Goal: Task Accomplishment & Management: Complete application form

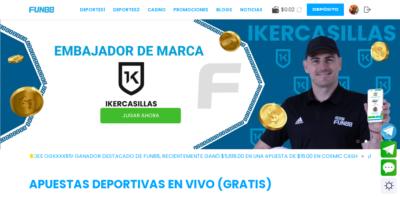
click at [320, 12] on button "Depósito" at bounding box center [325, 10] width 37 height 12
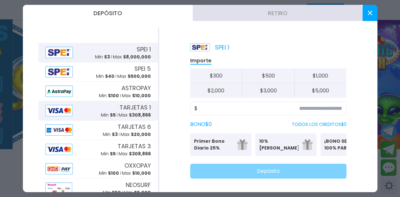
click at [132, 110] on span "TARJETAS 1" at bounding box center [135, 107] width 31 height 9
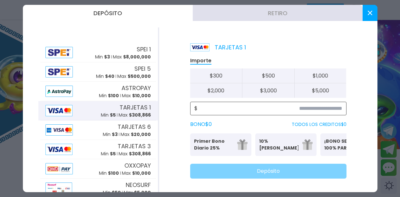
click at [289, 108] on input at bounding box center [270, 108] width 145 height 8
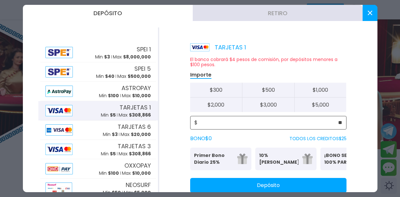
type input "**"
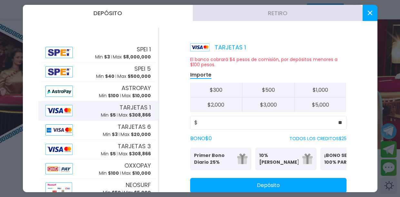
click at [263, 184] on button "Depósito" at bounding box center [268, 185] width 156 height 15
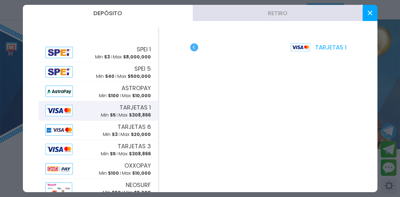
click at [366, 14] on button at bounding box center [370, 13] width 15 height 16
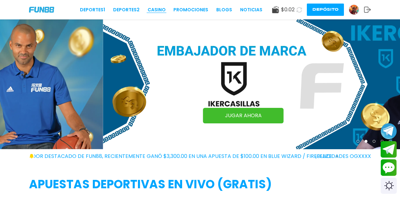
click at [158, 12] on link "CASINO" at bounding box center [157, 9] width 18 height 7
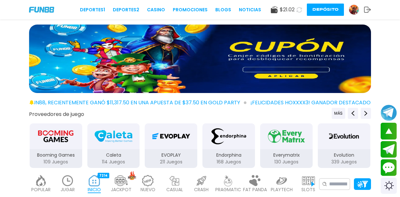
click at [306, 183] on img at bounding box center [308, 180] width 13 height 11
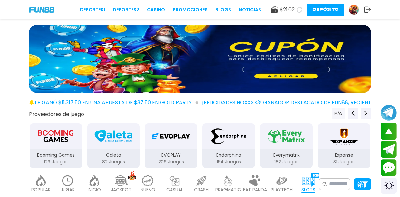
click at [336, 111] on button "MÁS" at bounding box center [339, 113] width 14 height 11
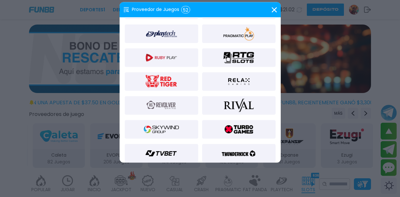
scroll to position [480, 0]
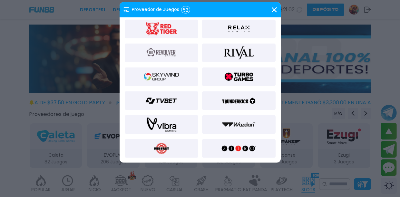
click at [144, 74] on img at bounding box center [161, 76] width 35 height 15
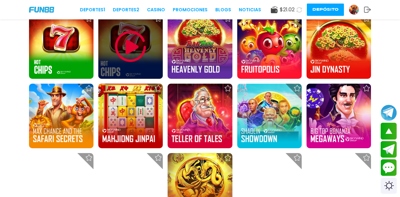
scroll to position [604, 0]
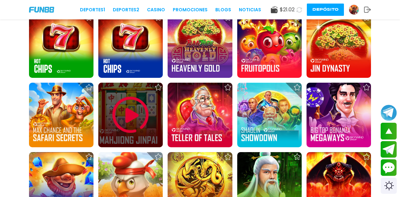
click at [132, 113] on img at bounding box center [130, 114] width 39 height 39
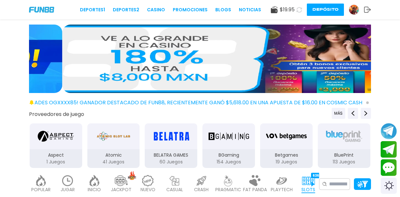
click at [300, 8] on icon at bounding box center [299, 9] width 5 height 5
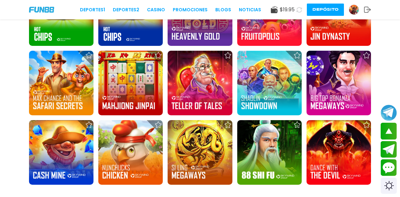
scroll to position [635, 0]
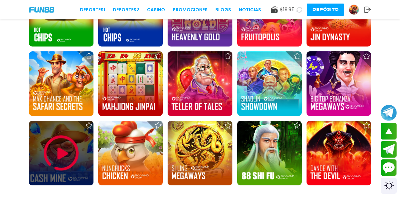
click at [56, 143] on img at bounding box center [61, 152] width 39 height 39
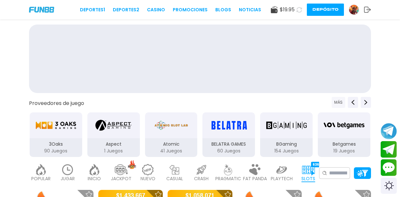
click at [335, 101] on button "MÁS" at bounding box center [339, 102] width 14 height 11
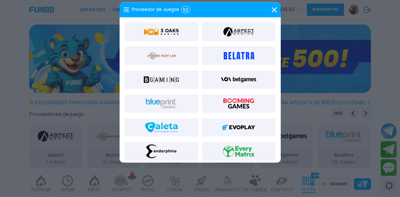
scroll to position [124, 0]
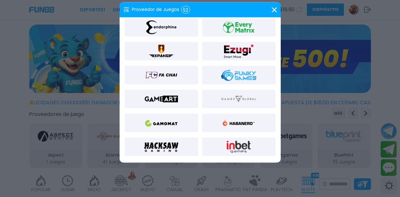
click at [237, 119] on img at bounding box center [238, 122] width 35 height 15
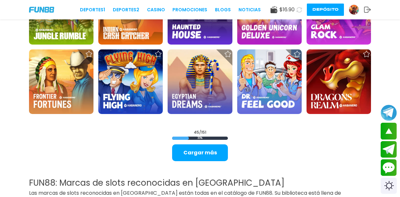
scroll to position [707, 0]
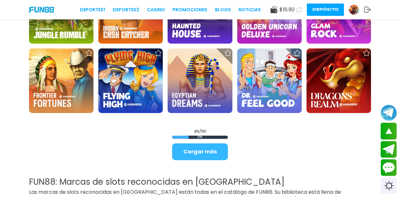
click at [195, 148] on button "Cargar más" at bounding box center [200, 151] width 56 height 17
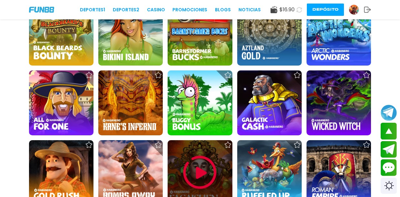
scroll to position [930, 0]
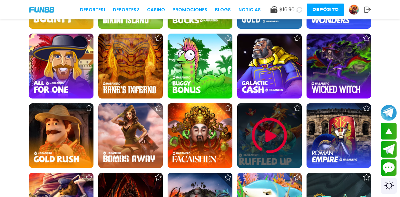
click at [256, 138] on img at bounding box center [269, 135] width 39 height 39
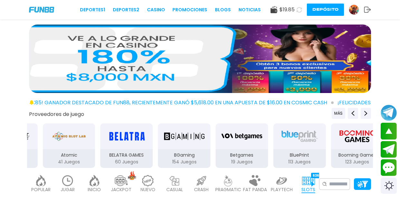
scroll to position [66, 0]
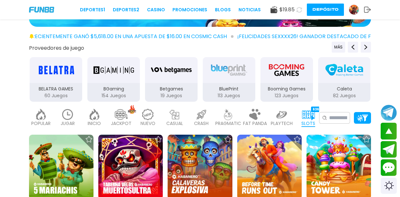
click at [300, 8] on icon at bounding box center [299, 9] width 5 height 5
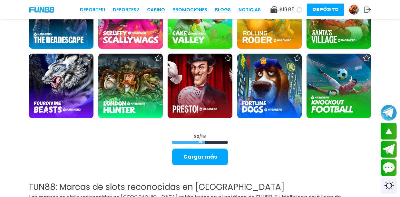
scroll to position [1329, 0]
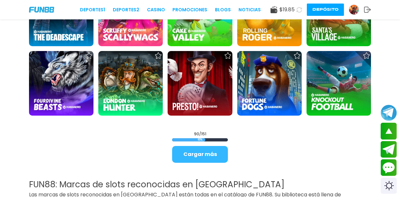
click at [199, 150] on button "Cargar más" at bounding box center [200, 154] width 56 height 17
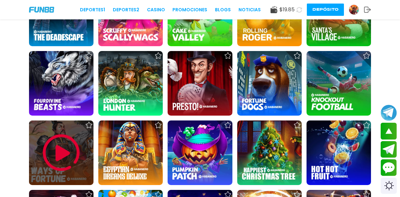
click at [87, 139] on div at bounding box center [61, 152] width 64 height 64
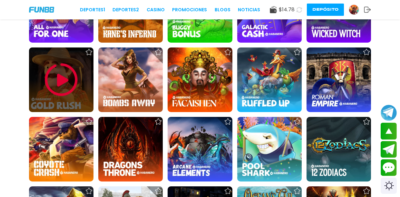
scroll to position [1000, 0]
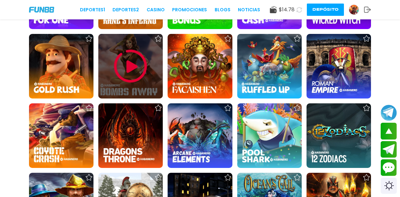
click at [125, 73] on img at bounding box center [130, 66] width 39 height 39
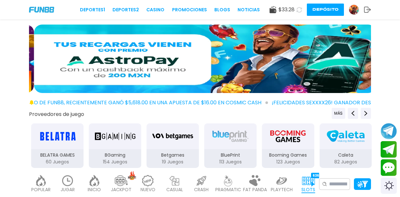
click at [299, 10] on icon at bounding box center [299, 9] width 5 height 5
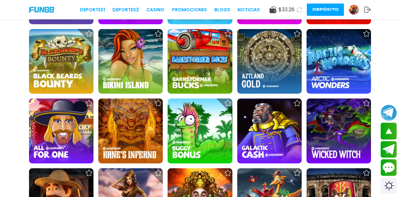
scroll to position [957, 0]
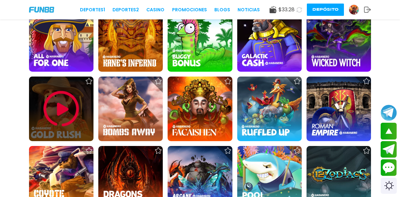
click at [64, 107] on img at bounding box center [61, 108] width 39 height 39
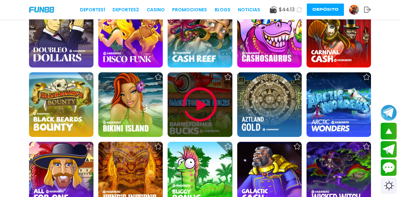
scroll to position [823, 0]
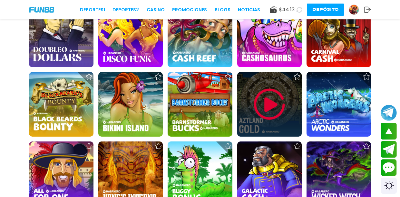
click at [285, 99] on img at bounding box center [269, 104] width 39 height 39
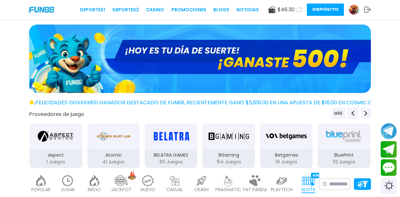
click at [298, 8] on icon at bounding box center [299, 9] width 5 height 5
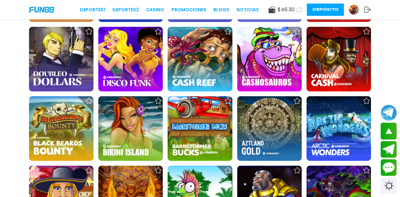
scroll to position [801, 0]
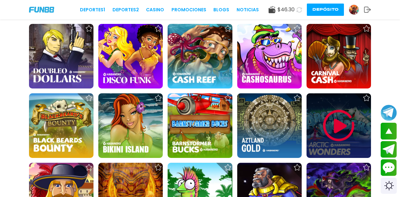
click at [330, 124] on img at bounding box center [339, 125] width 39 height 39
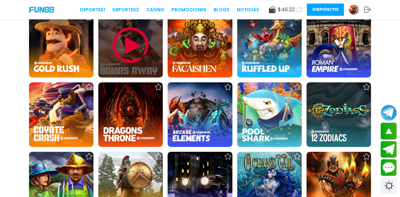
scroll to position [1043, 0]
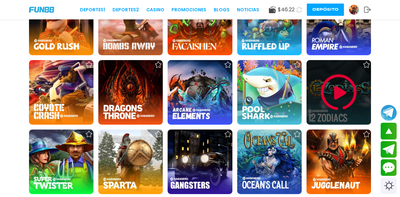
click at [343, 92] on img at bounding box center [339, 92] width 39 height 39
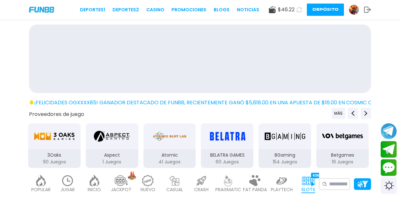
click at [298, 11] on use at bounding box center [299, 10] width 6 height 6
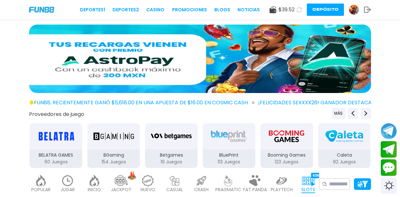
click at [299, 7] on icon at bounding box center [299, 9] width 6 height 6
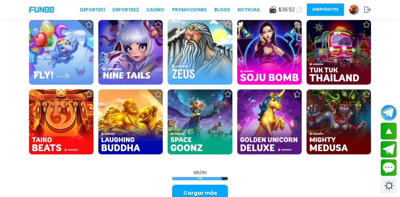
scroll to position [1939, 0]
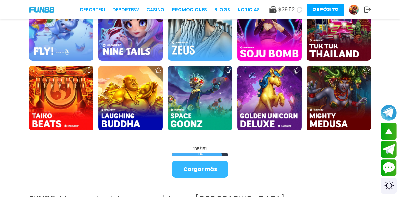
click at [199, 166] on button "Cargar más" at bounding box center [200, 169] width 56 height 17
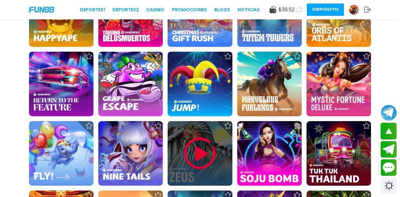
scroll to position [1788, 0]
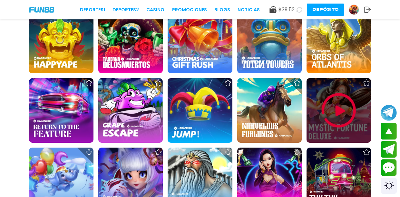
click at [333, 112] on img at bounding box center [339, 110] width 39 height 39
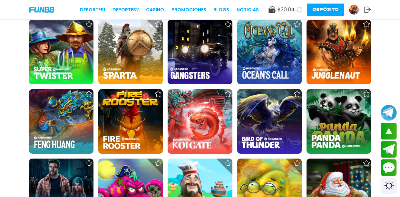
scroll to position [1505, 0]
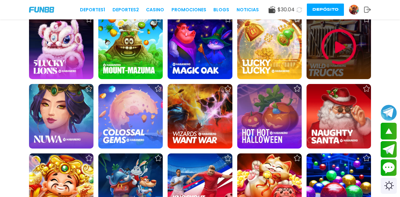
click at [334, 44] on img at bounding box center [339, 46] width 39 height 39
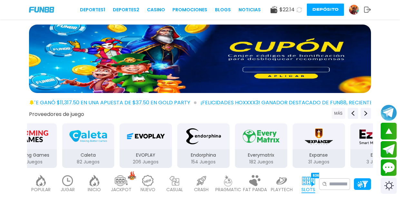
click at [337, 113] on button "MÁS" at bounding box center [339, 113] width 14 height 11
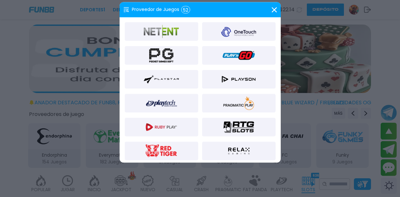
scroll to position [360, 0]
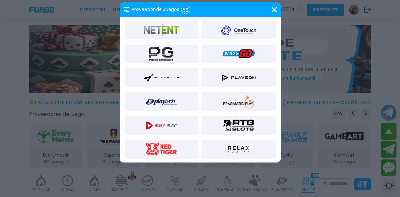
click at [234, 99] on img at bounding box center [238, 101] width 35 height 15
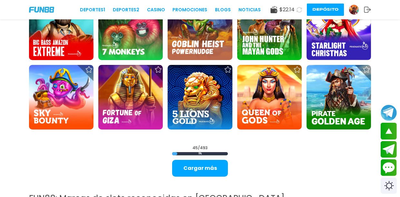
scroll to position [691, 0]
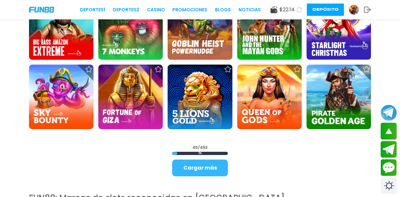
click at [216, 162] on button "Cargar más" at bounding box center [200, 167] width 56 height 17
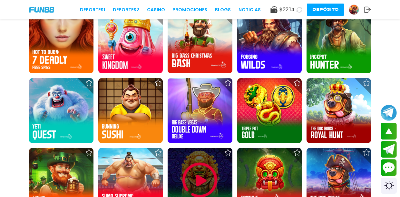
scroll to position [1236, 0]
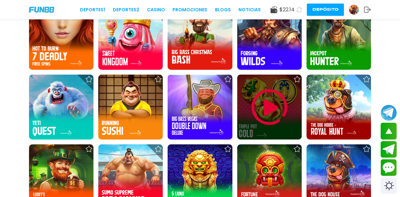
click at [278, 108] on img at bounding box center [269, 107] width 39 height 39
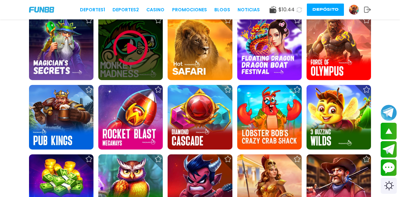
scroll to position [812, 0]
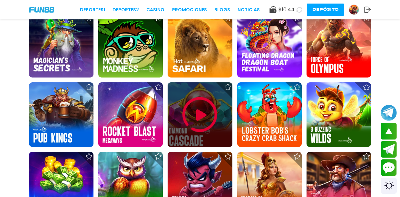
click at [194, 101] on img at bounding box center [200, 114] width 39 height 39
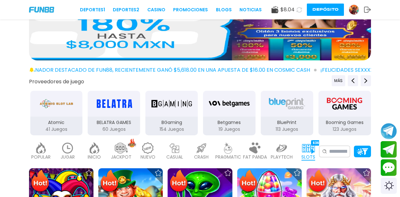
scroll to position [25, 0]
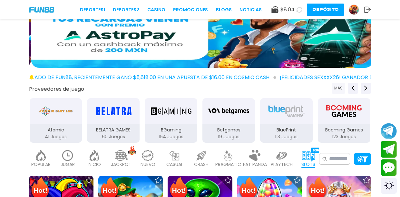
click at [337, 86] on button "MÁS" at bounding box center [339, 88] width 14 height 11
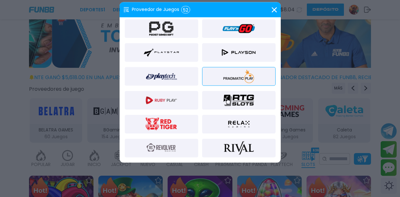
scroll to position [480, 0]
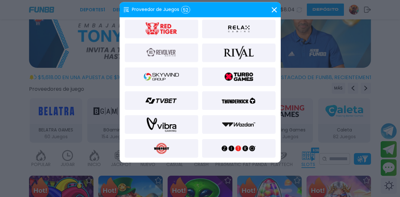
click at [147, 74] on img at bounding box center [161, 76] width 35 height 15
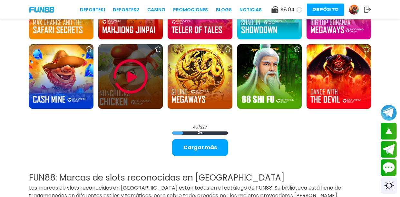
scroll to position [716, 0]
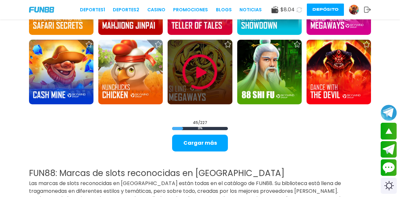
click at [194, 84] on img at bounding box center [200, 72] width 39 height 39
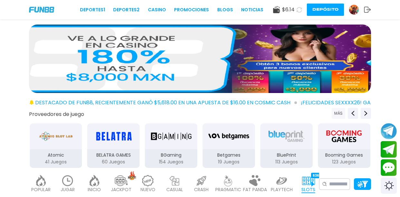
click at [337, 113] on button "MÁS" at bounding box center [339, 113] width 14 height 11
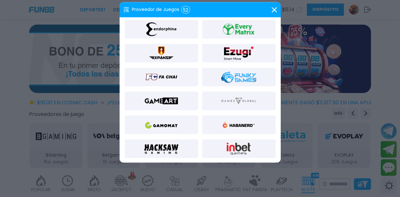
scroll to position [122, 0]
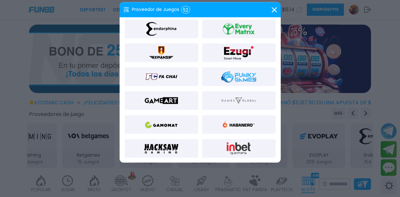
click at [224, 118] on img at bounding box center [238, 124] width 35 height 15
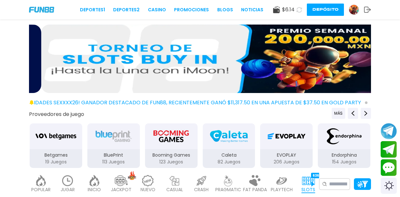
scroll to position [202, 0]
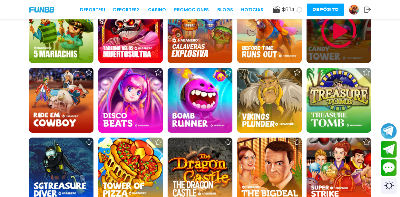
click at [348, 36] on img at bounding box center [339, 30] width 39 height 39
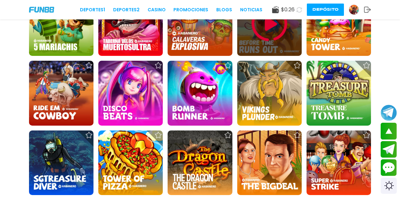
scroll to position [151, 0]
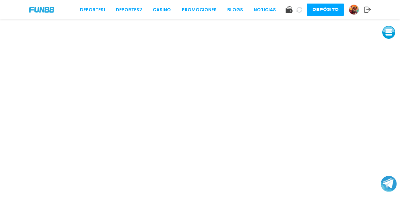
click at [356, 10] on img at bounding box center [354, 10] width 10 height 10
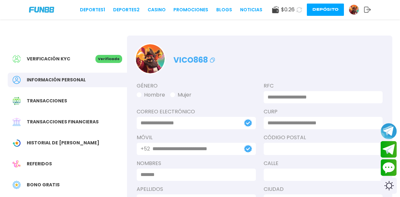
type input "**********"
type input "******"
type input "**********"
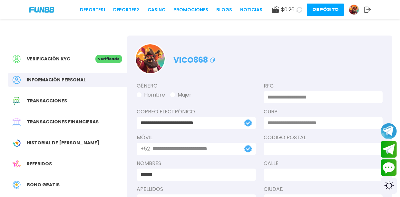
type input "**********"
type input "*****"
type input "**********"
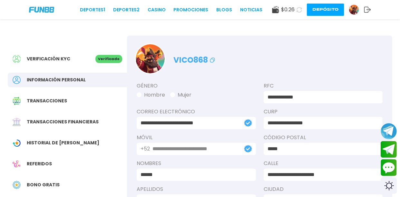
type input "******"
type input "*********"
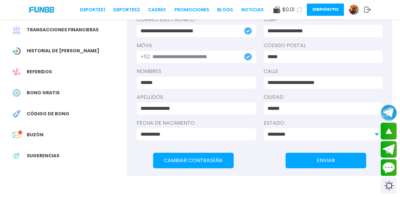
scroll to position [94, 0]
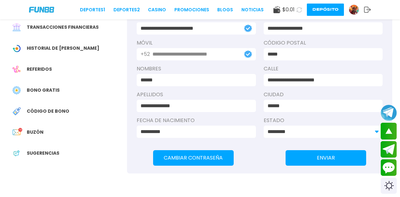
click at [40, 88] on span "Bono Gratis" at bounding box center [43, 90] width 33 height 7
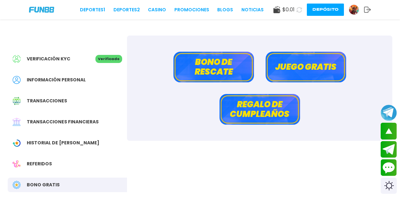
click at [214, 73] on button "Bono de rescate" at bounding box center [213, 67] width 81 height 31
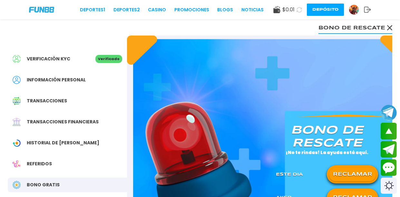
click at [336, 175] on button "RECLAMAR" at bounding box center [352, 174] width 47 height 14
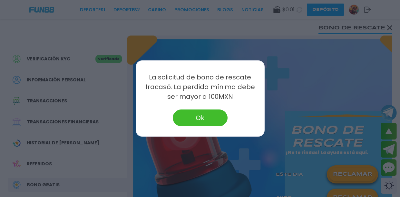
click at [215, 117] on button "Ok" at bounding box center [200, 117] width 55 height 17
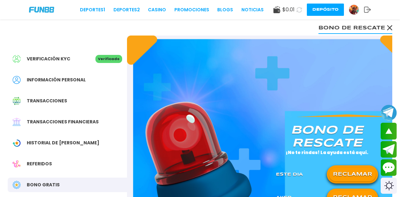
click at [334, 191] on button "RECLAMAR" at bounding box center [352, 198] width 47 height 14
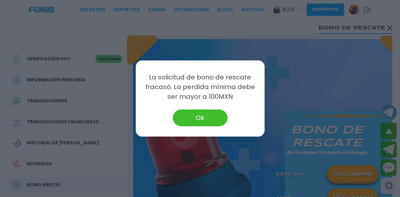
click at [212, 116] on button "Ok" at bounding box center [200, 117] width 55 height 17
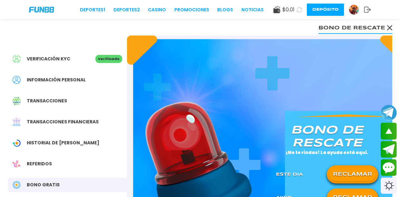
click at [86, 108] on div "Verificación KYC Verificado Información personal Transacciones Transacciones fi…" at bounding box center [67, 156] width 119 height 242
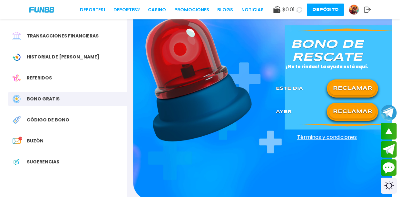
scroll to position [91, 0]
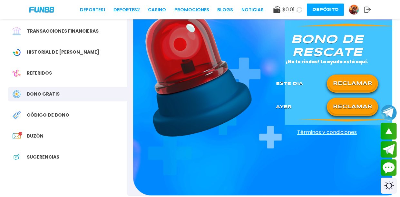
click at [46, 125] on div "Verificación KYC Verificado Información personal Transacciones Transacciones fi…" at bounding box center [67, 66] width 119 height 242
click at [45, 132] on div "Buzón 13" at bounding box center [67, 136] width 119 height 15
